Goal: Task Accomplishment & Management: Manage account settings

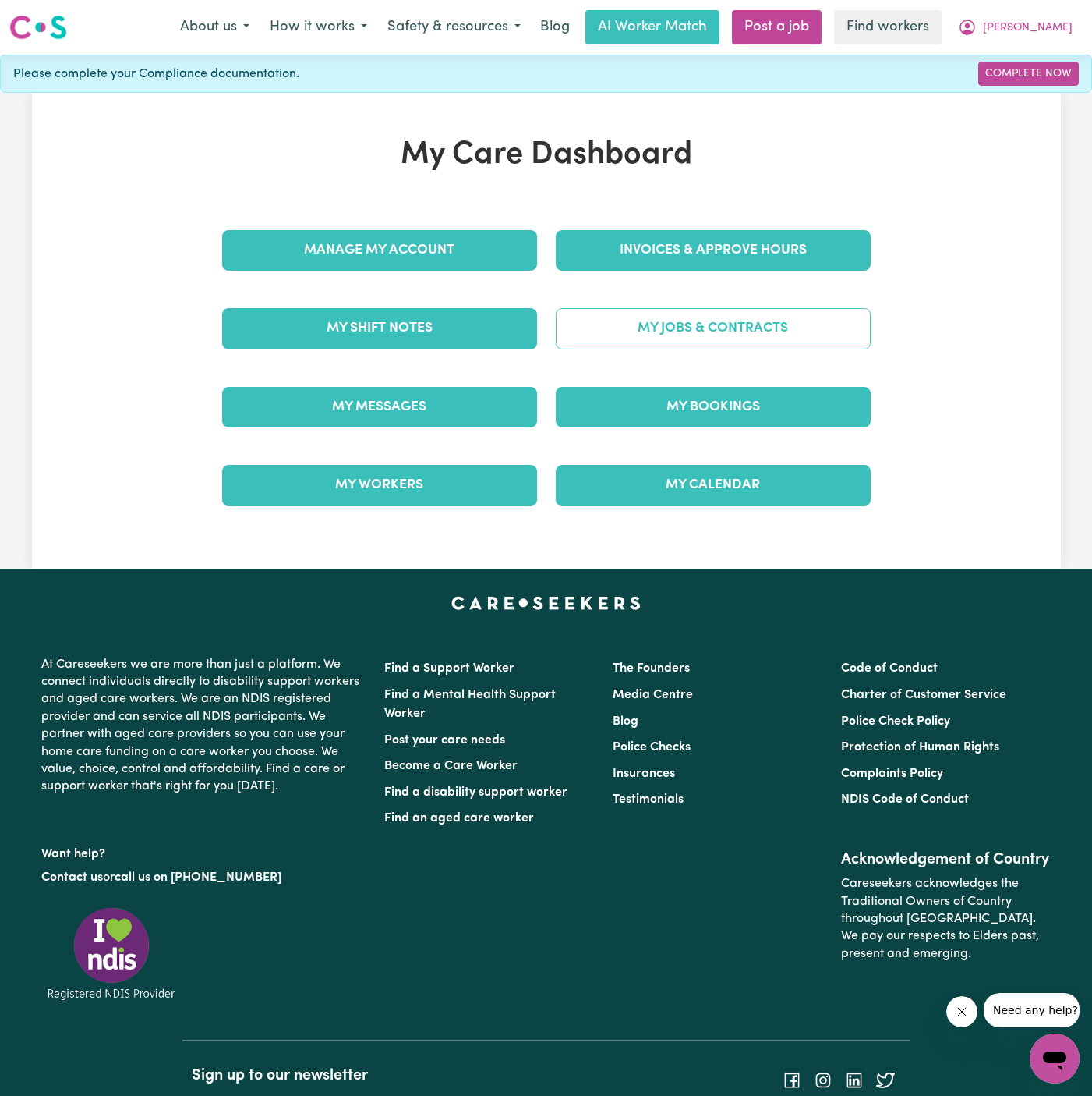
click at [722, 315] on link "My Jobs & Contracts" at bounding box center [713, 328] width 315 height 41
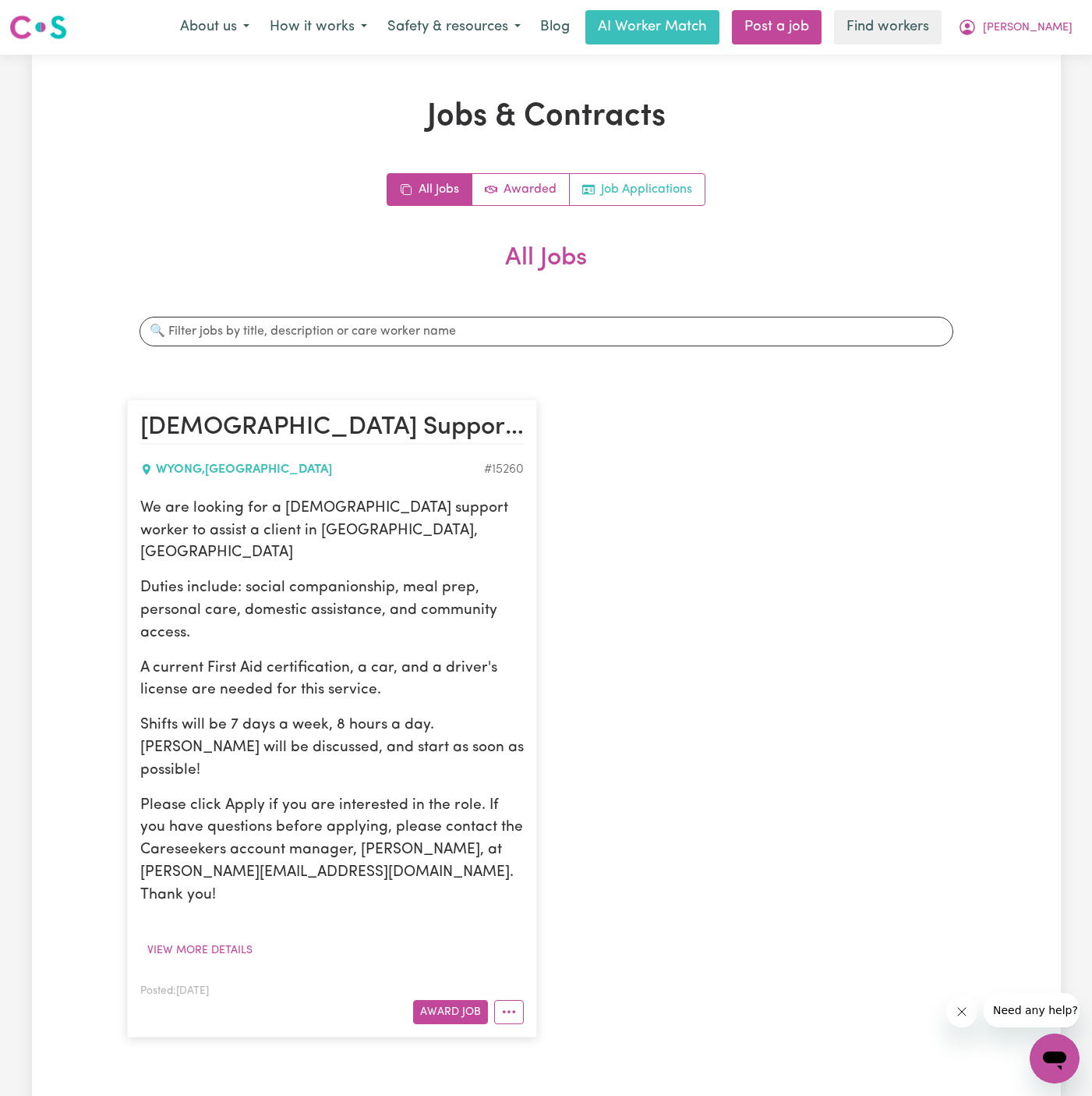
click at [676, 198] on link "Job Applications" at bounding box center [638, 190] width 135 height 31
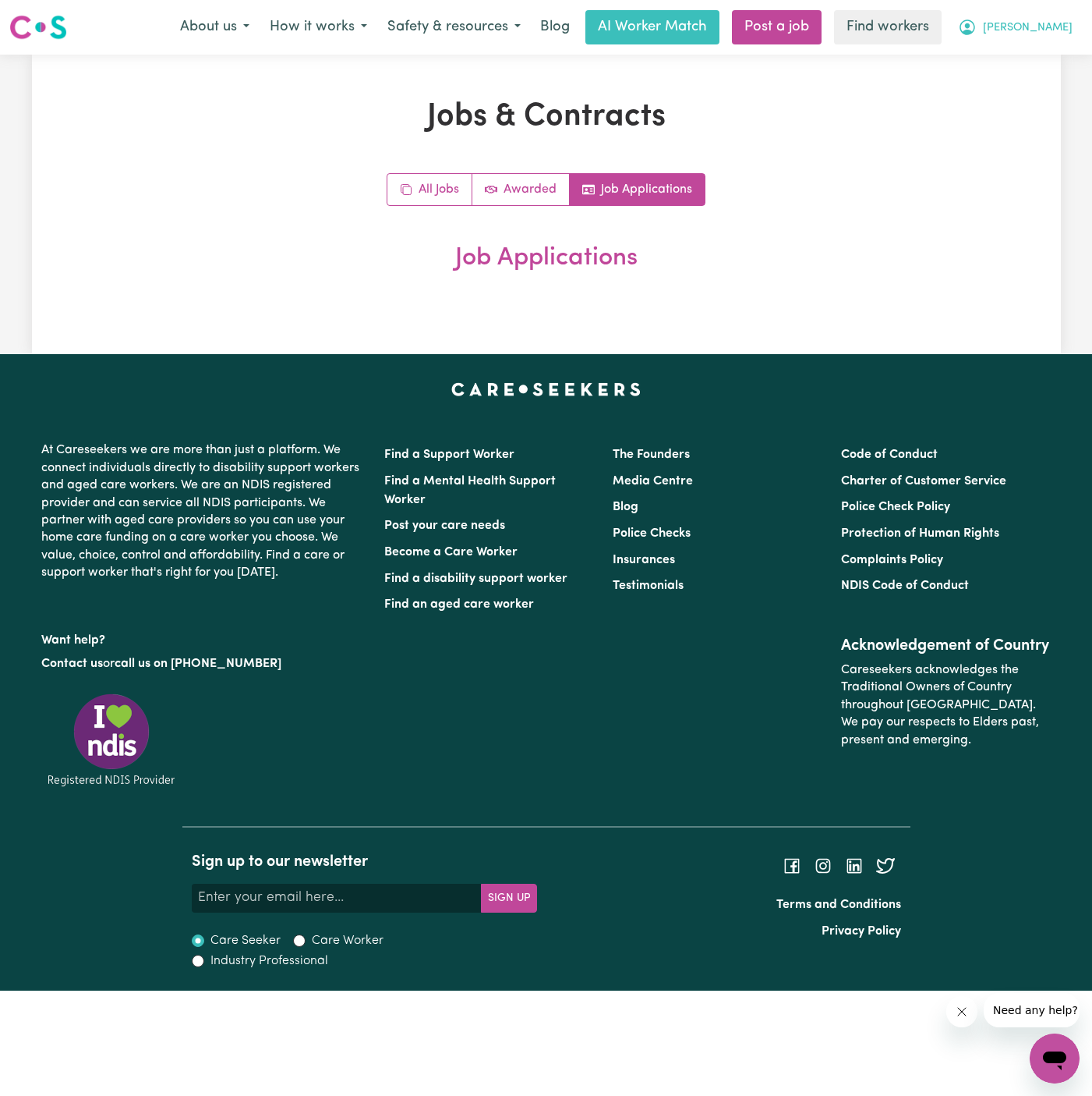
click at [1058, 23] on span "[PERSON_NAME]" at bounding box center [1027, 28] width 89 height 18
click at [1048, 77] on link "Logout" at bounding box center [1021, 89] width 123 height 29
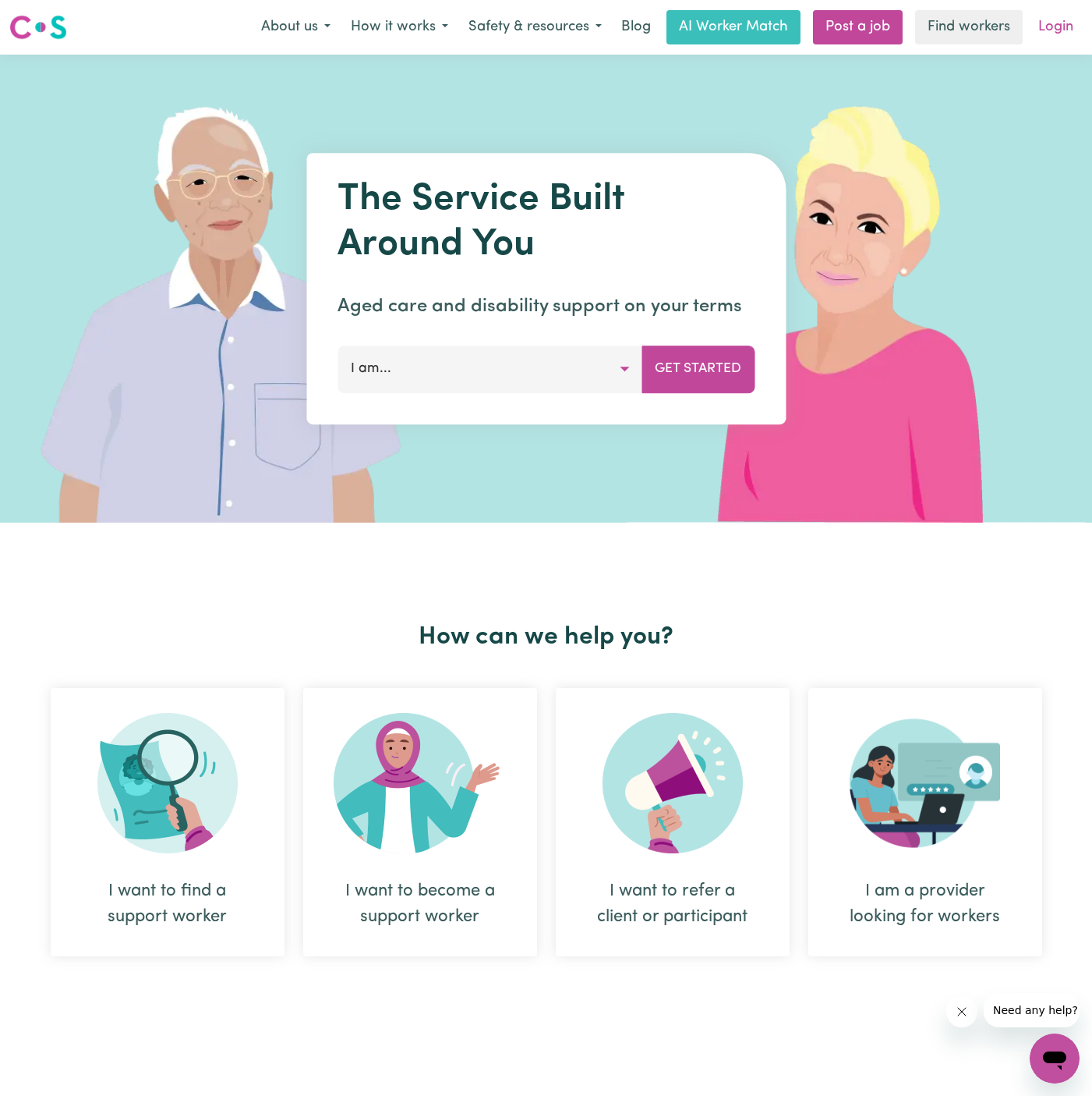
click at [1054, 19] on link "Login" at bounding box center [1056, 27] width 53 height 34
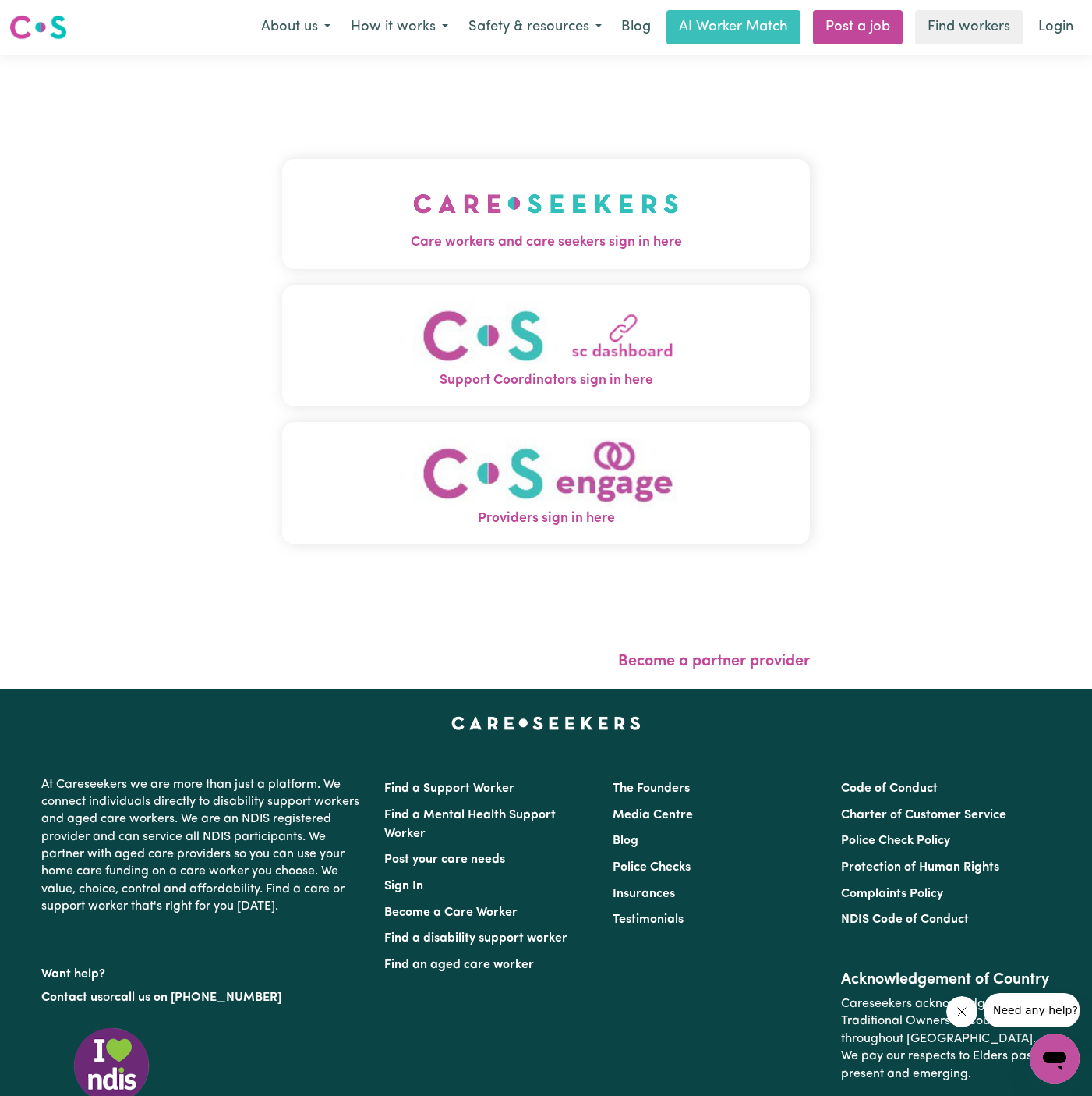
click at [611, 187] on img "Care workers and care seekers sign in here" at bounding box center [546, 204] width 266 height 58
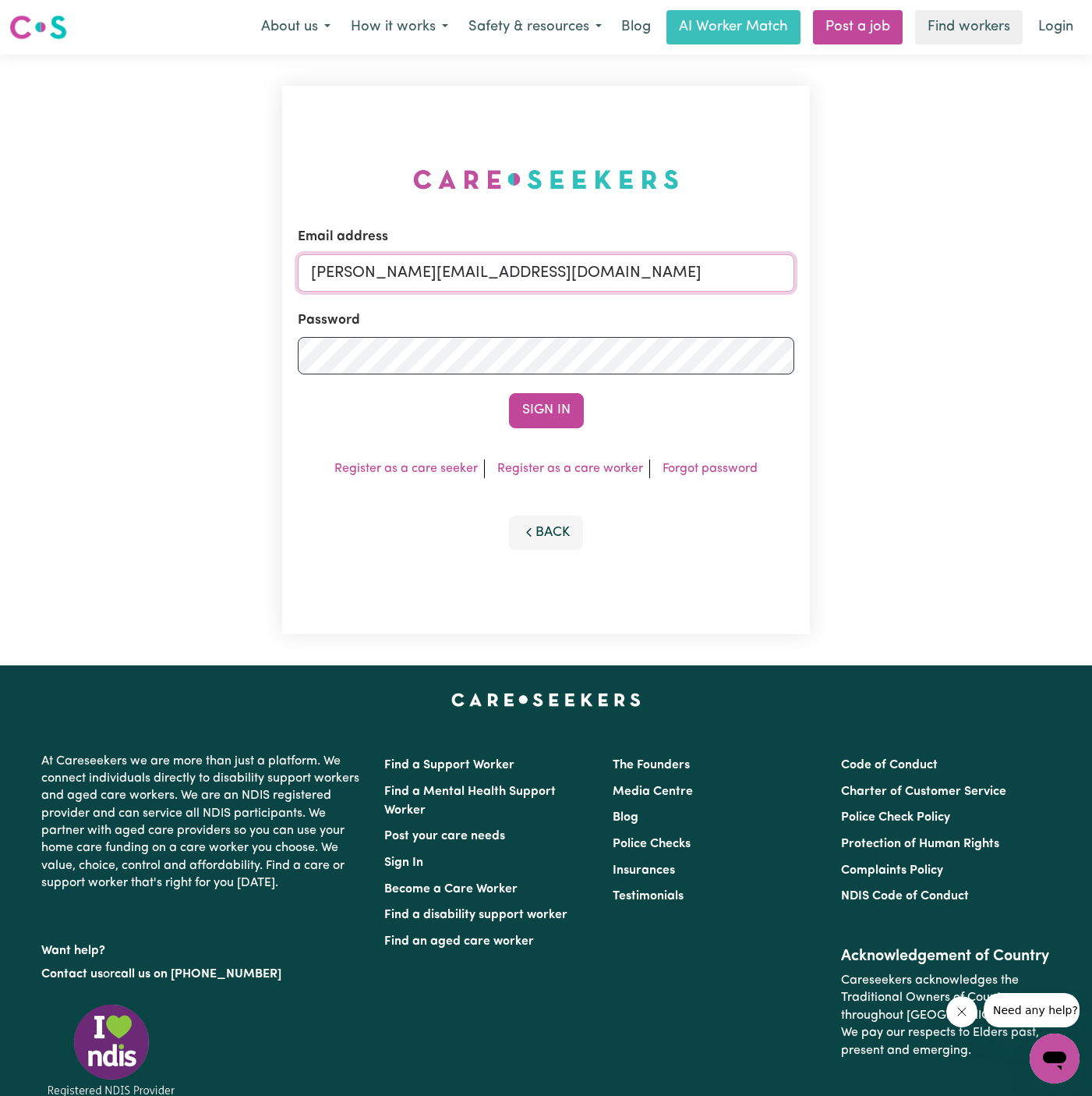
click at [663, 258] on input "dyan@careseekers.com.au" at bounding box center [546, 273] width 497 height 38
drag, startPoint x: 389, startPoint y: 273, endPoint x: 975, endPoint y: 281, distance: 586.1
click at [975, 281] on div "Email address superuser~francescolaYS@careseekers.com.au Password Sign In Regis…" at bounding box center [546, 359] width 1092 height 611
type input "superuser~AydenCookAAC@careseekers.com.au"
click at [548, 429] on div "Email address superuser~AydenCookAAC@careseekers.com.au Password Sign In Regist…" at bounding box center [546, 359] width 528 height 548
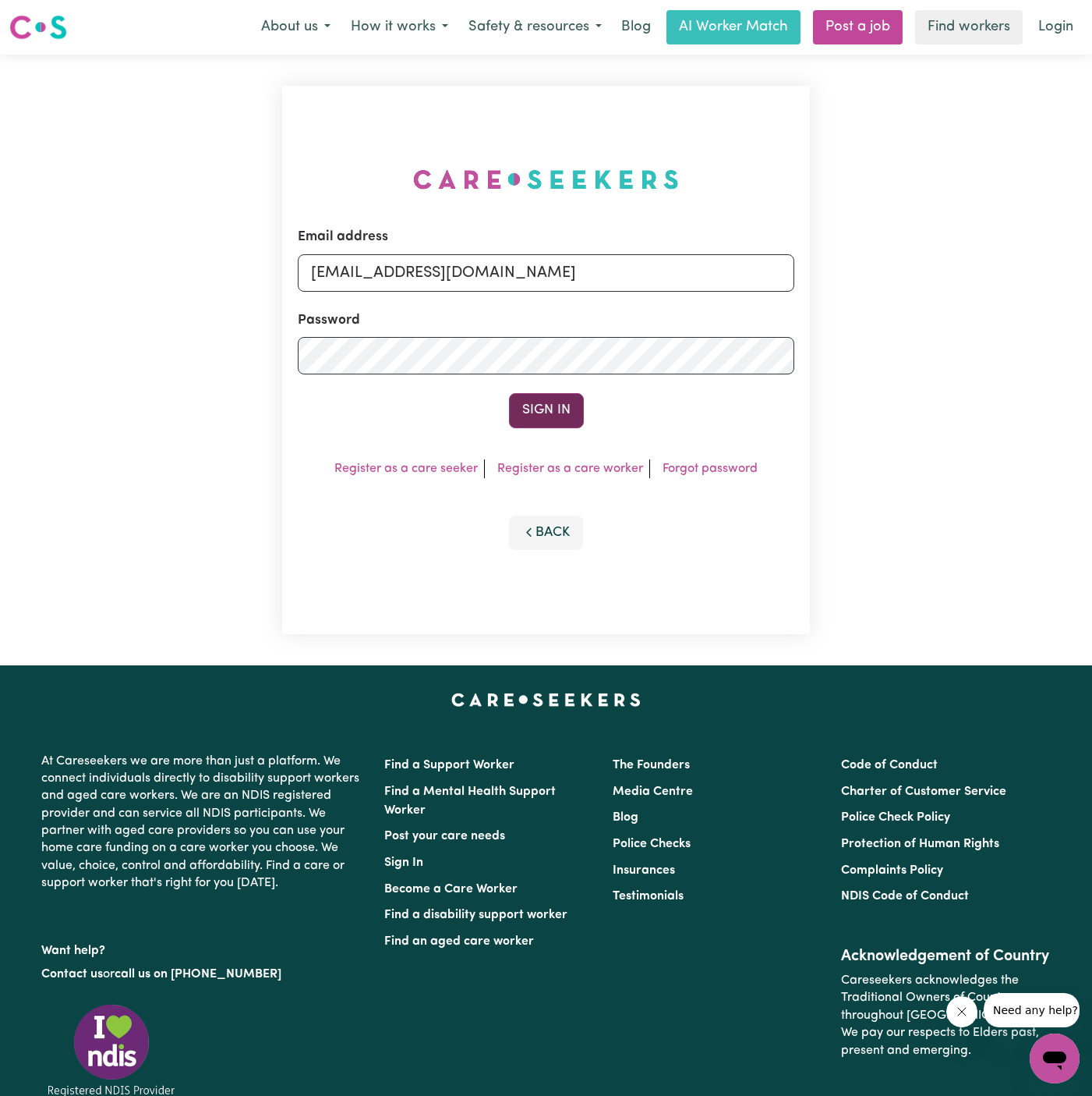
click at [541, 398] on button "Sign In" at bounding box center [546, 409] width 75 height 34
